Goal: Task Accomplishment & Management: Complete application form

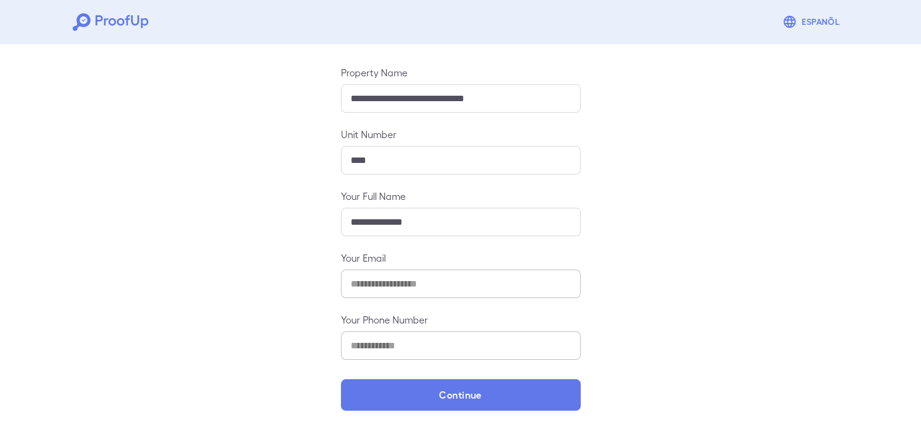
scroll to position [127, 0]
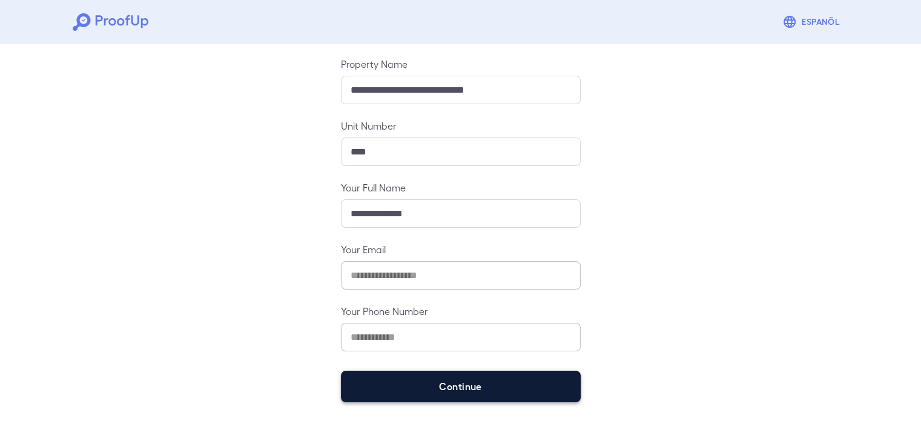
click at [434, 386] on button "Continue" at bounding box center [461, 386] width 240 height 31
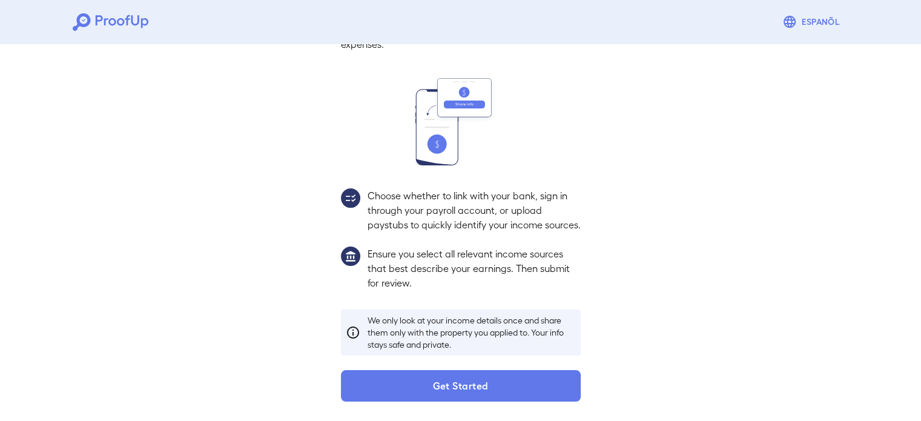
scroll to position [110, 0]
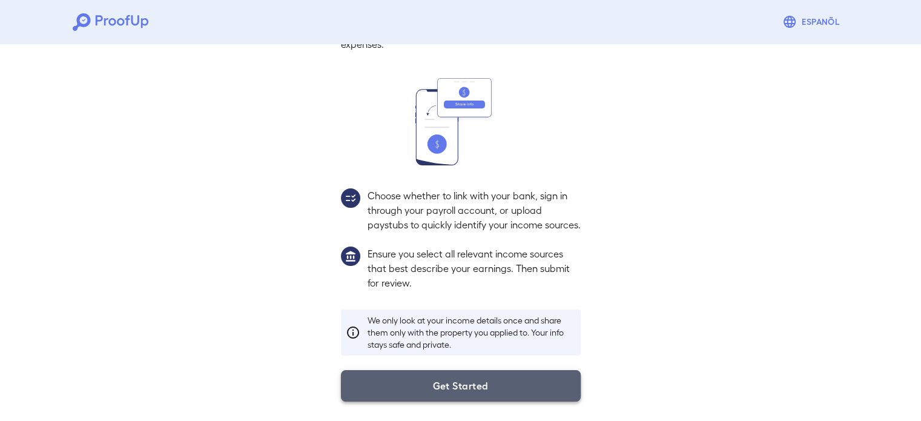
click at [458, 389] on button "Get Started" at bounding box center [461, 385] width 240 height 31
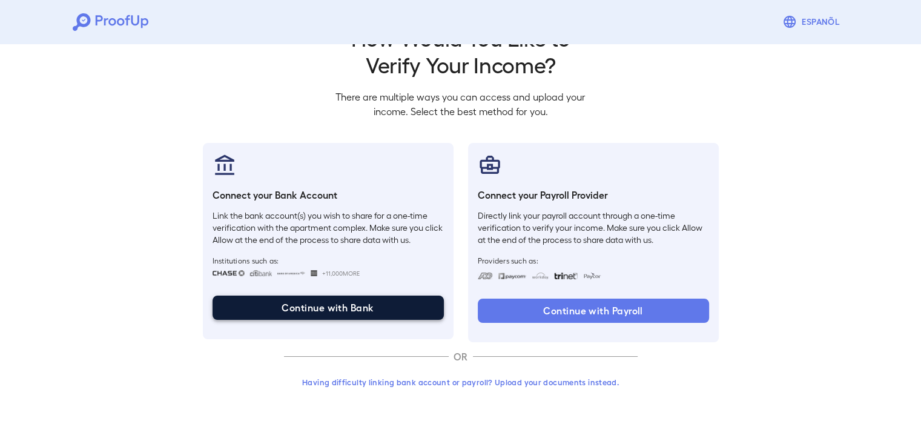
click at [346, 304] on button "Continue with Bank" at bounding box center [328, 308] width 231 height 24
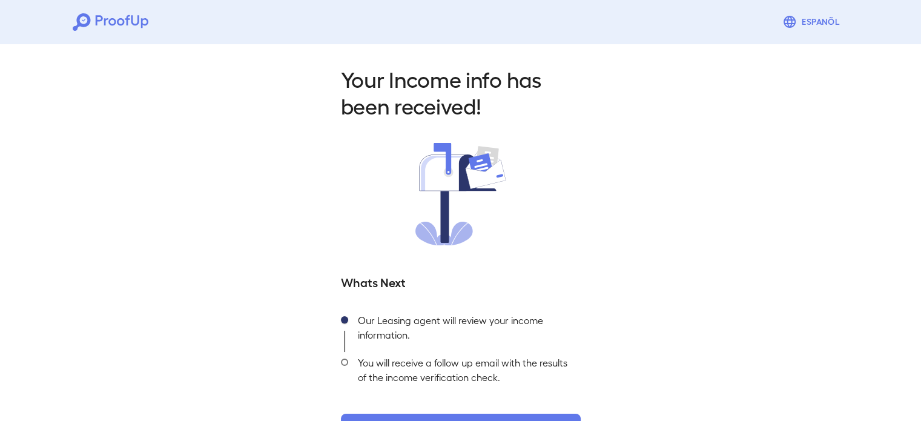
scroll to position [43, 0]
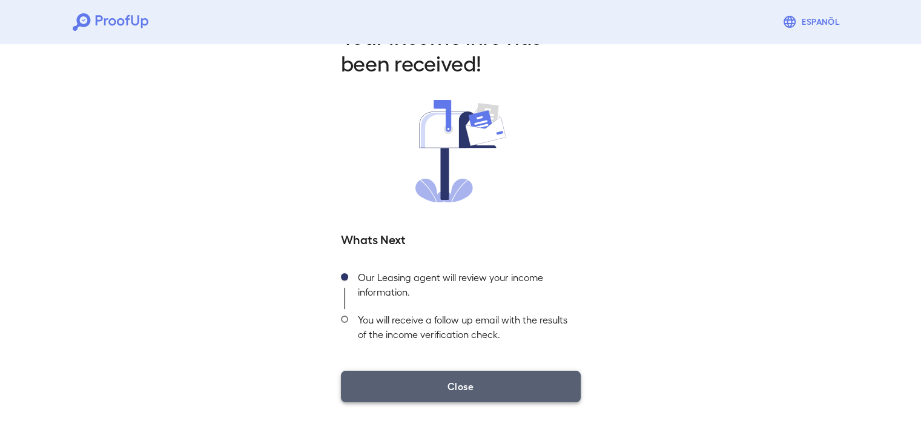
click at [462, 383] on button "Close" at bounding box center [461, 386] width 240 height 31
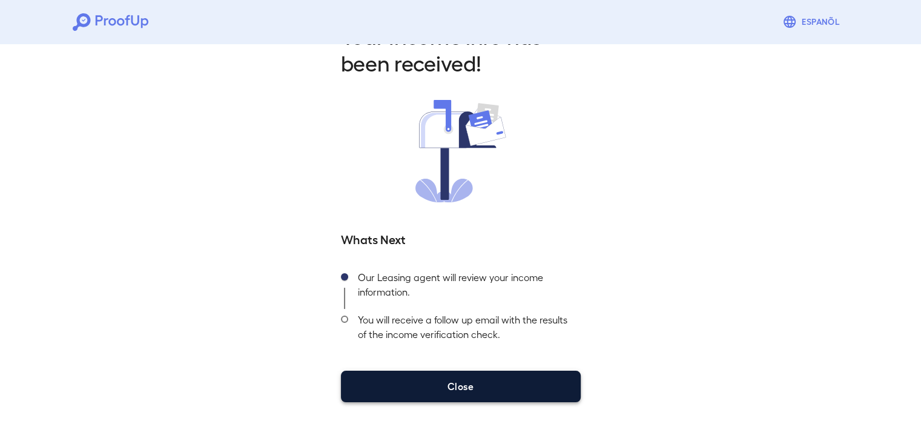
click at [448, 385] on button "Close" at bounding box center [461, 386] width 240 height 31
click at [477, 388] on button "Close" at bounding box center [461, 386] width 240 height 31
